Goal: Task Accomplishment & Management: Complete application form

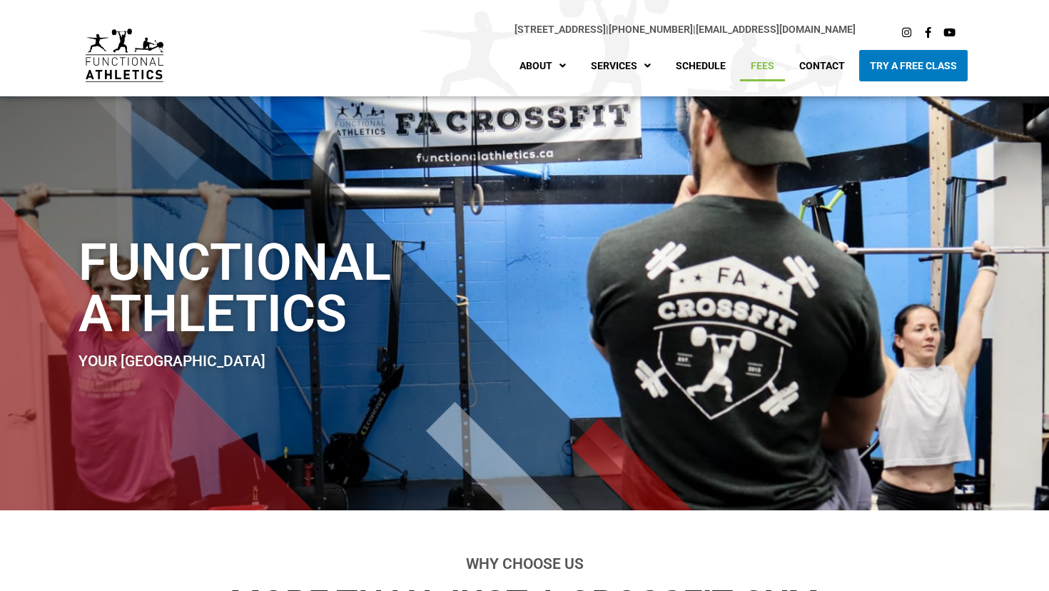
click at [759, 68] on link "Fees" at bounding box center [762, 65] width 45 height 31
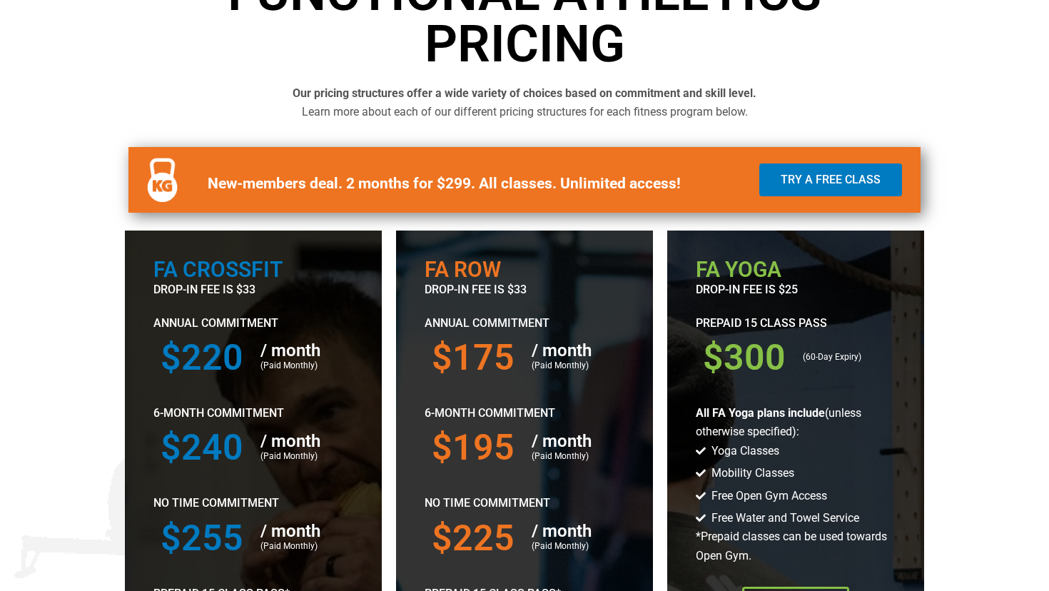
scroll to position [468, 0]
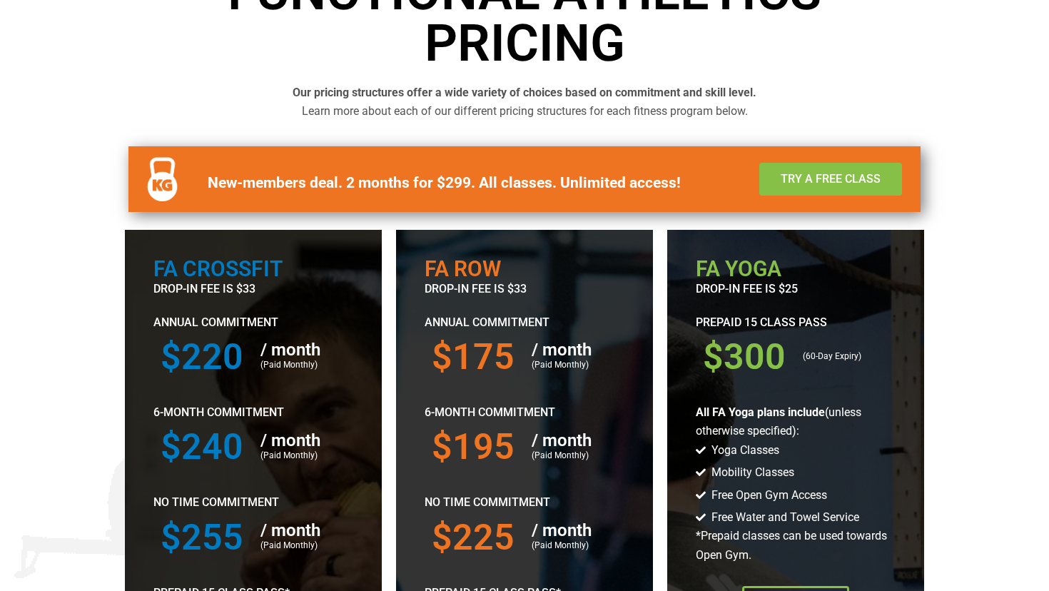
click at [803, 164] on link "Try a Free Class" at bounding box center [830, 179] width 143 height 33
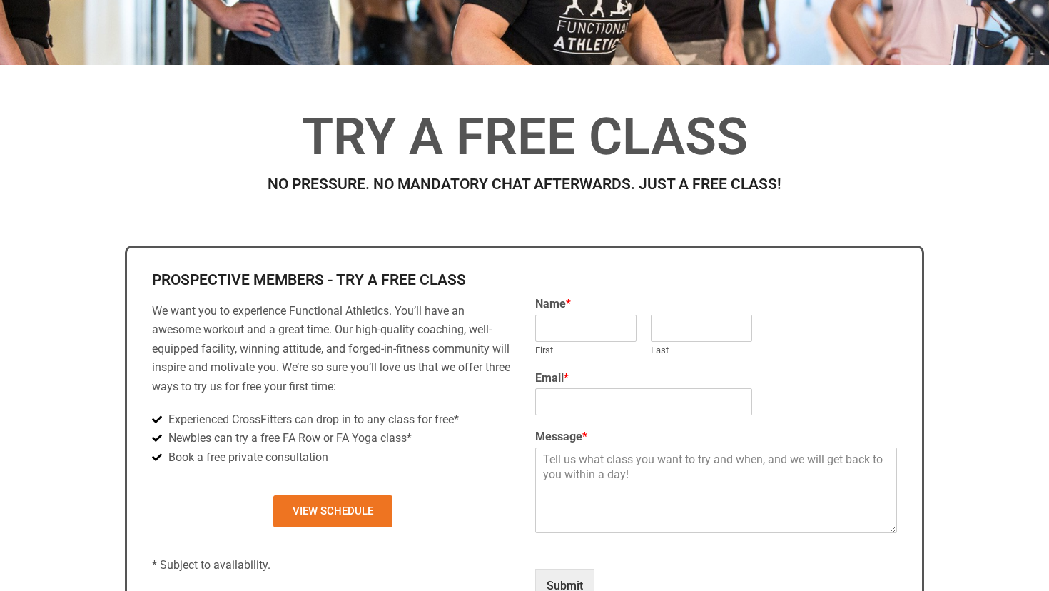
scroll to position [380, 0]
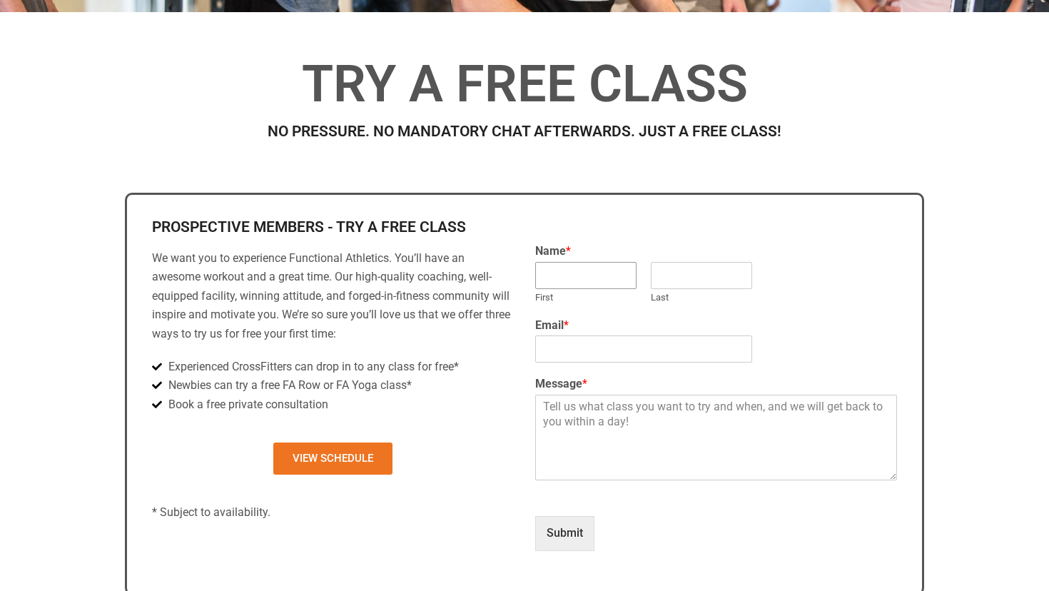
click at [567, 269] on input "First" at bounding box center [585, 275] width 101 height 27
type input "Fleur"
type input "Tavare"
type input "fleurtavare@gmail.com"
click at [581, 440] on textarea "Message *" at bounding box center [716, 438] width 362 height 86
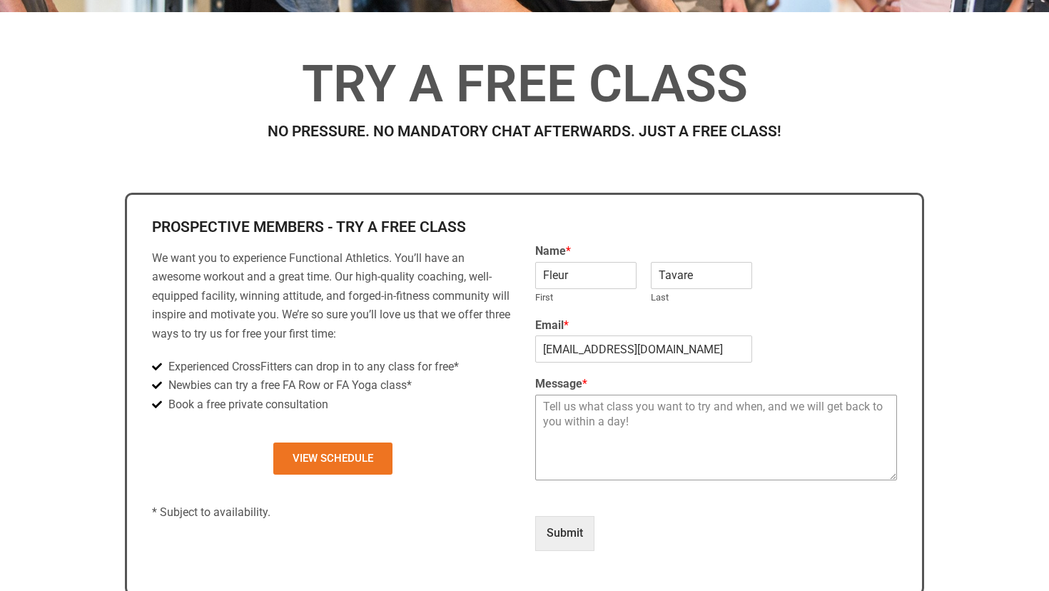
click at [582, 412] on textarea "Message *" at bounding box center [716, 438] width 362 height 86
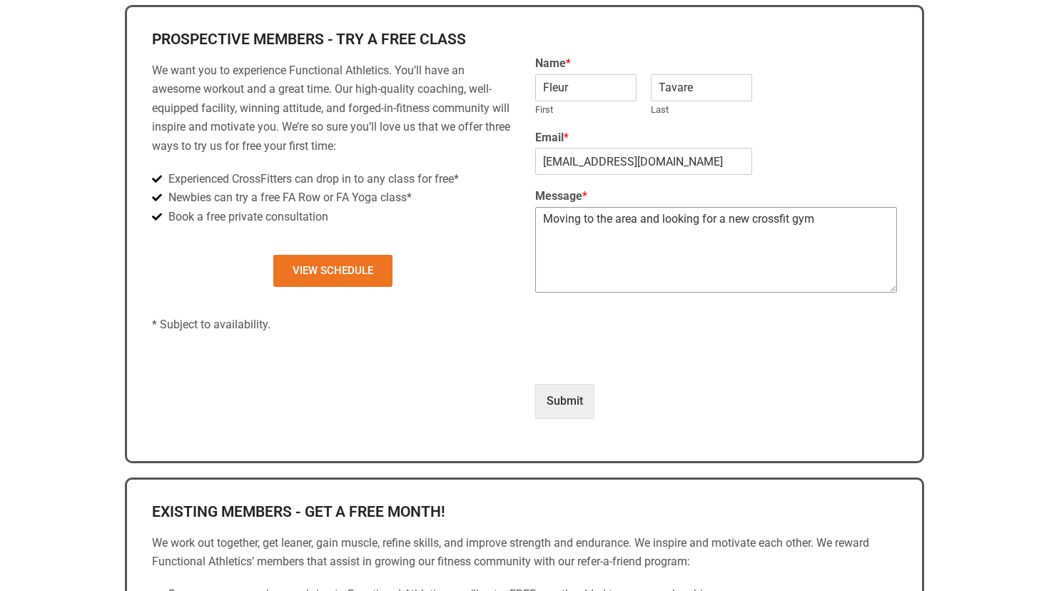
scroll to position [566, 0]
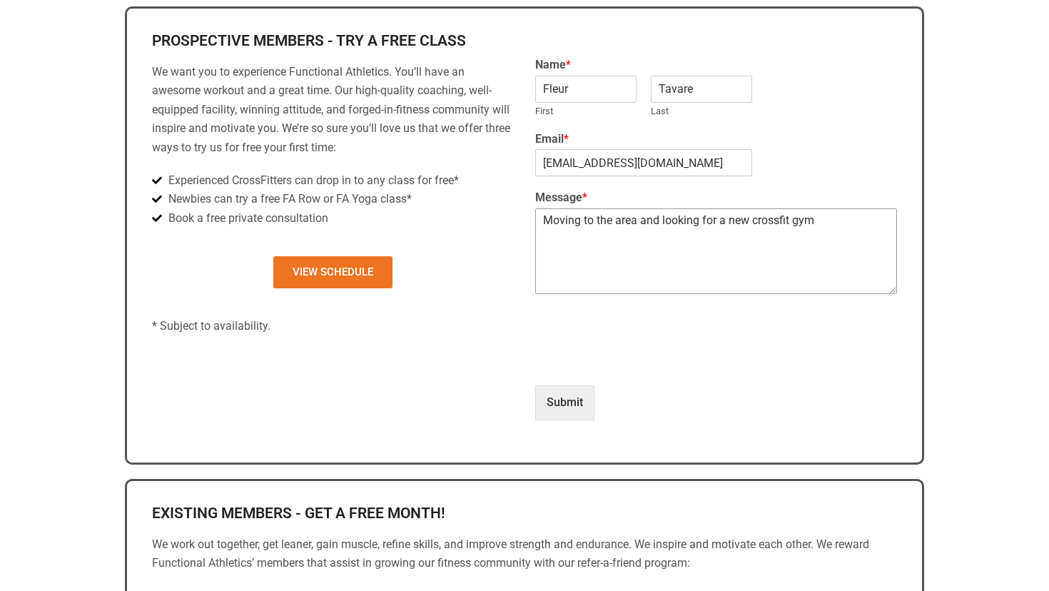
type textarea "Moving to the area and looking for a new crossfit gym"
type input "1"
click at [558, 405] on button "Submit" at bounding box center [564, 402] width 59 height 34
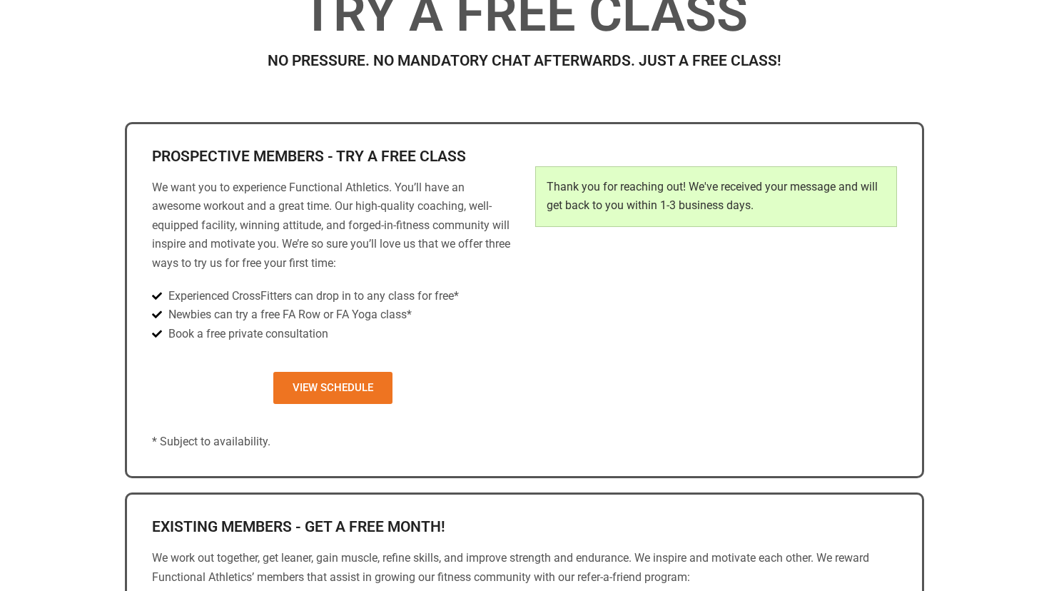
scroll to position [0, 0]
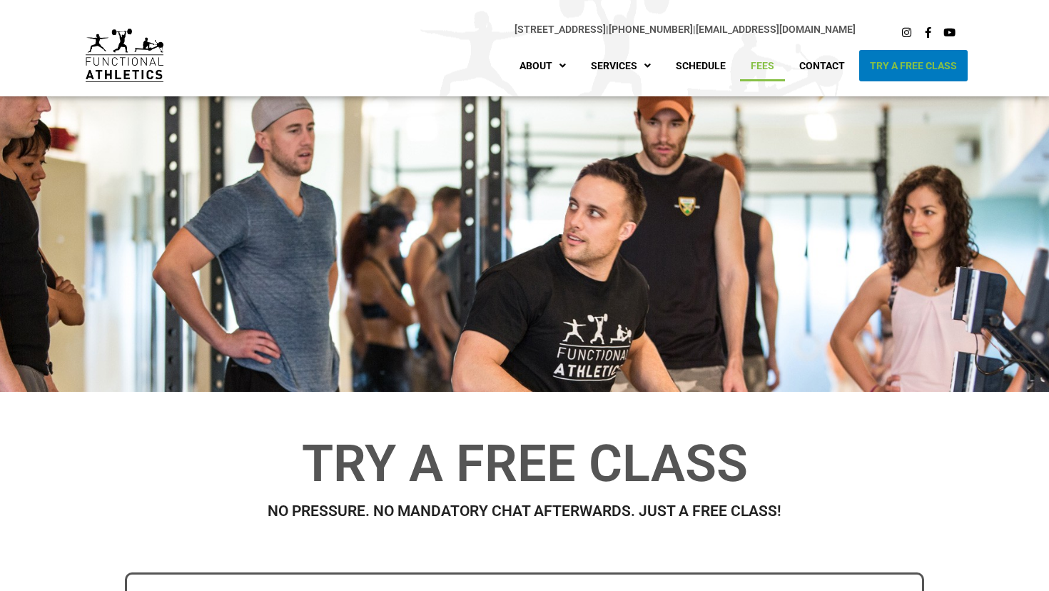
click at [774, 65] on link "Fees" at bounding box center [762, 65] width 45 height 31
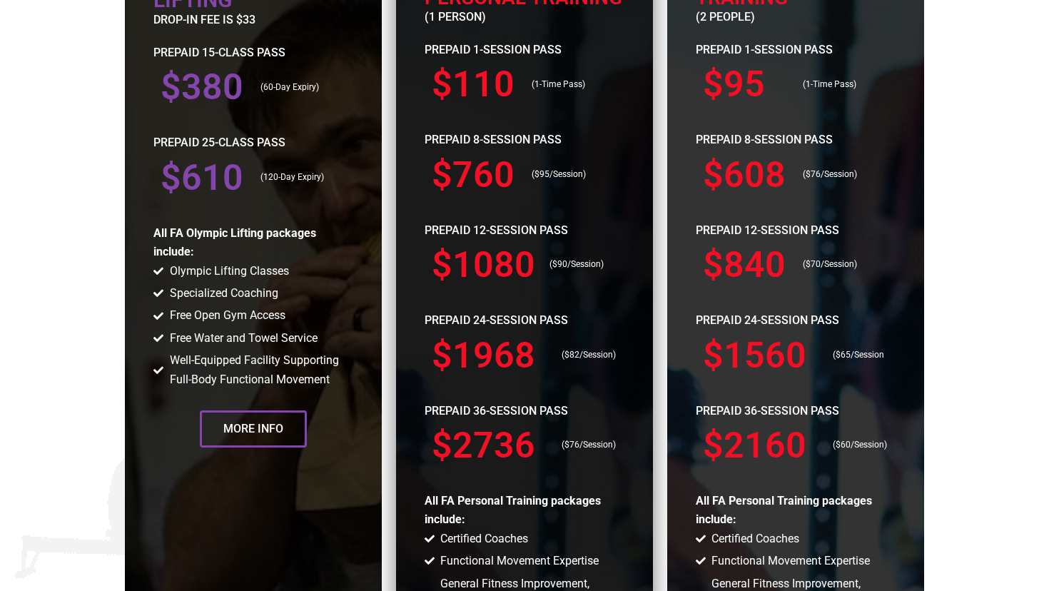
scroll to position [1548, 0]
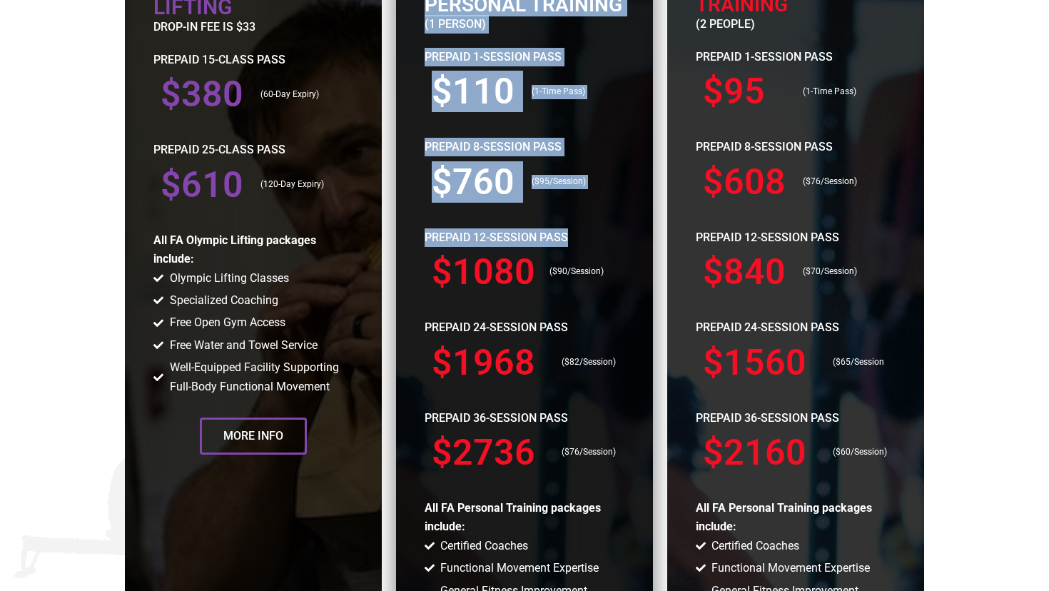
drag, startPoint x: 423, startPoint y: 237, endPoint x: 574, endPoint y: 231, distance: 151.4
click at [574, 231] on div "individual Personal Training (1 person) Prepaid 1-Session Pass $110 (1-Time Pas…" at bounding box center [524, 389] width 257 height 887
click at [574, 231] on p "PREPAID 12-SESSION PASS" at bounding box center [525, 237] width 200 height 19
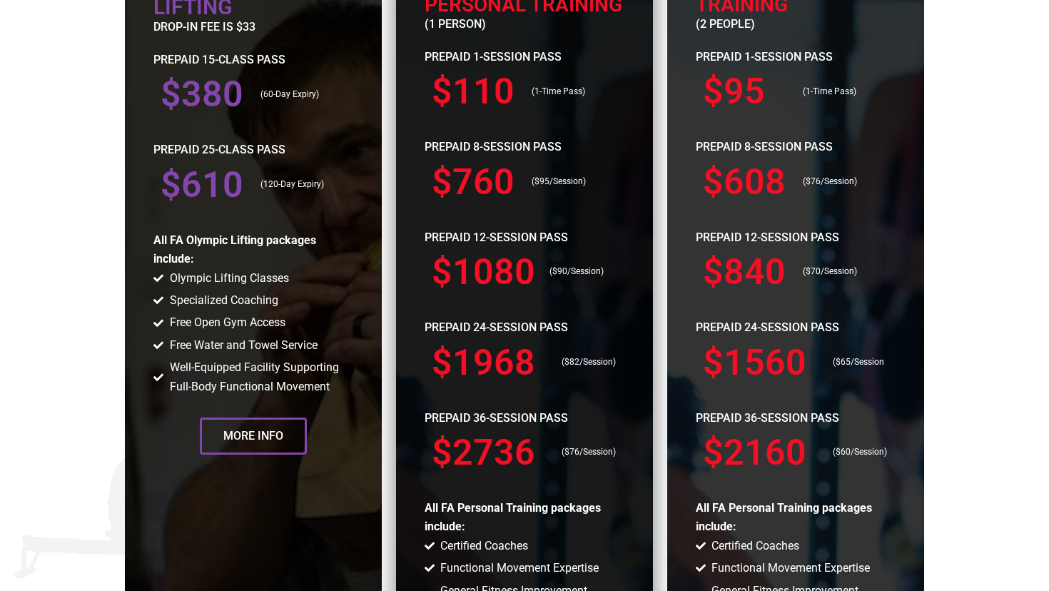
click at [567, 236] on p "PREPAID 12-SESSION PASS" at bounding box center [525, 237] width 200 height 19
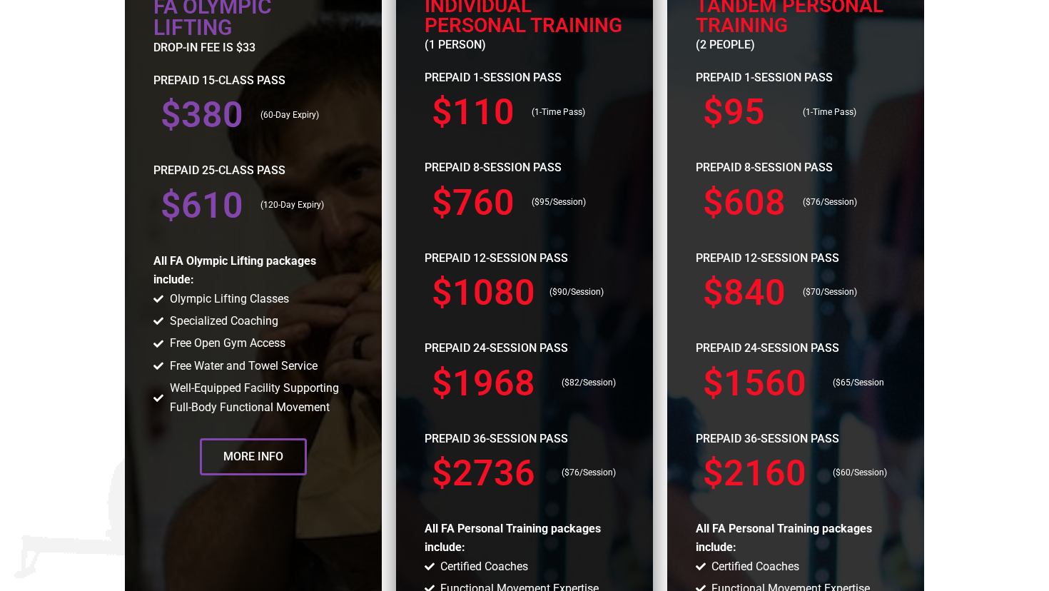
scroll to position [1525, 0]
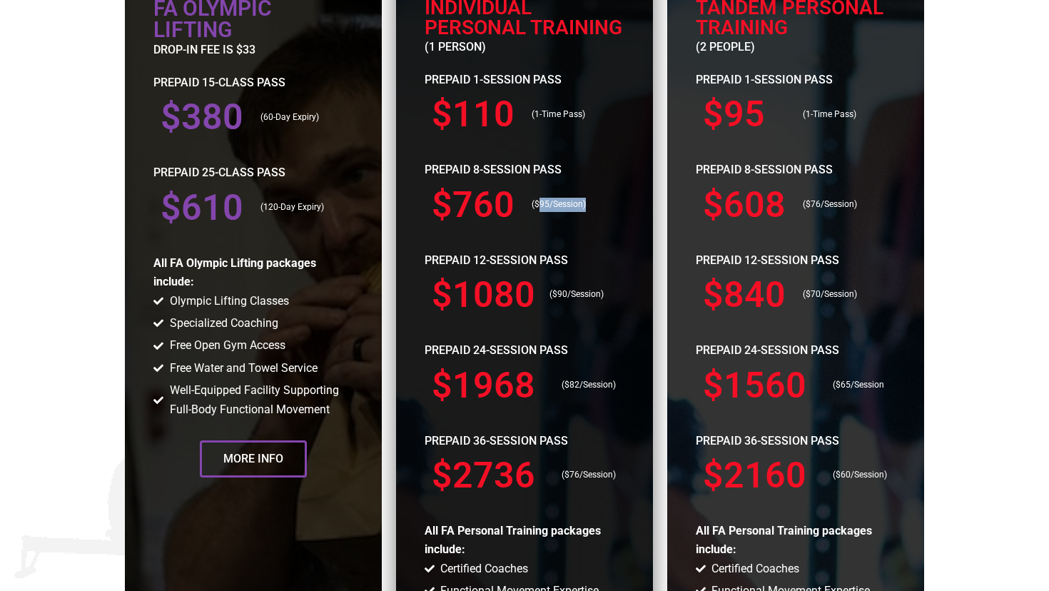
drag, startPoint x: 537, startPoint y: 203, endPoint x: 597, endPoint y: 203, distance: 60.6
click at [597, 203] on p "($95/Session)" at bounding box center [575, 205] width 86 height 14
click at [578, 228] on div at bounding box center [524, 412] width 257 height 887
drag, startPoint x: 530, startPoint y: 200, endPoint x: 614, endPoint y: 200, distance: 83.5
click at [614, 200] on div "($95/Session)" at bounding box center [574, 205] width 100 height 50
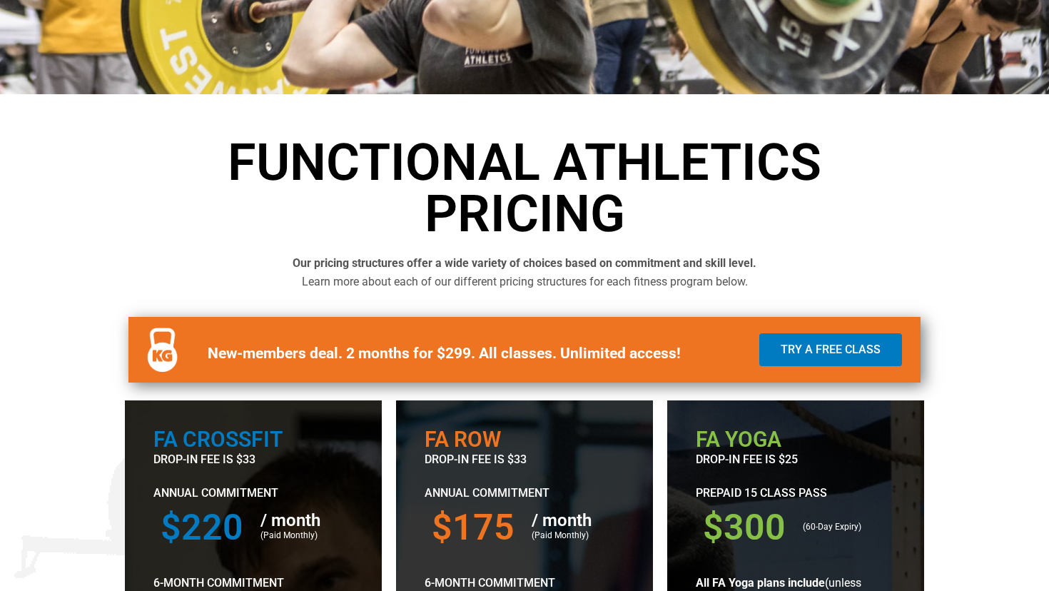
scroll to position [298, 0]
